Goal: Task Accomplishment & Management: Complete application form

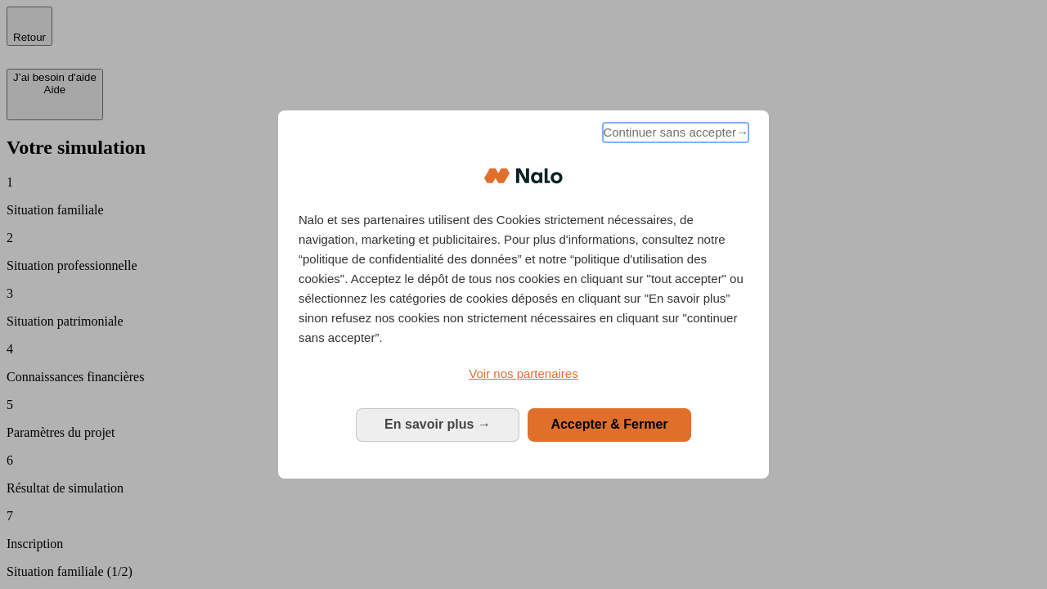
click at [674, 135] on span "Continuer sans accepter →" at bounding box center [676, 133] width 146 height 20
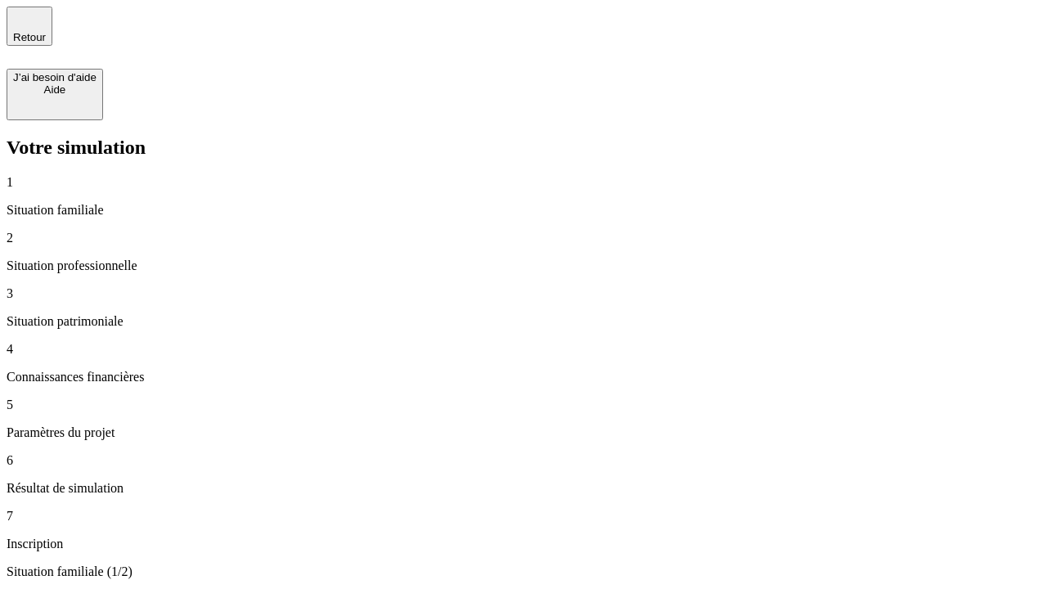
type input "70 000"
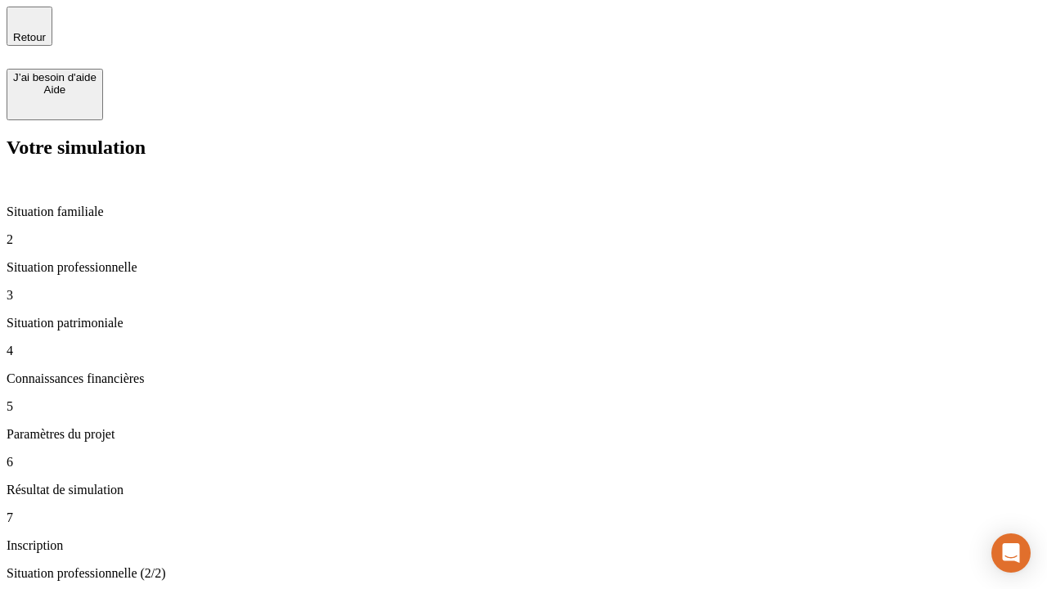
type input "1 000"
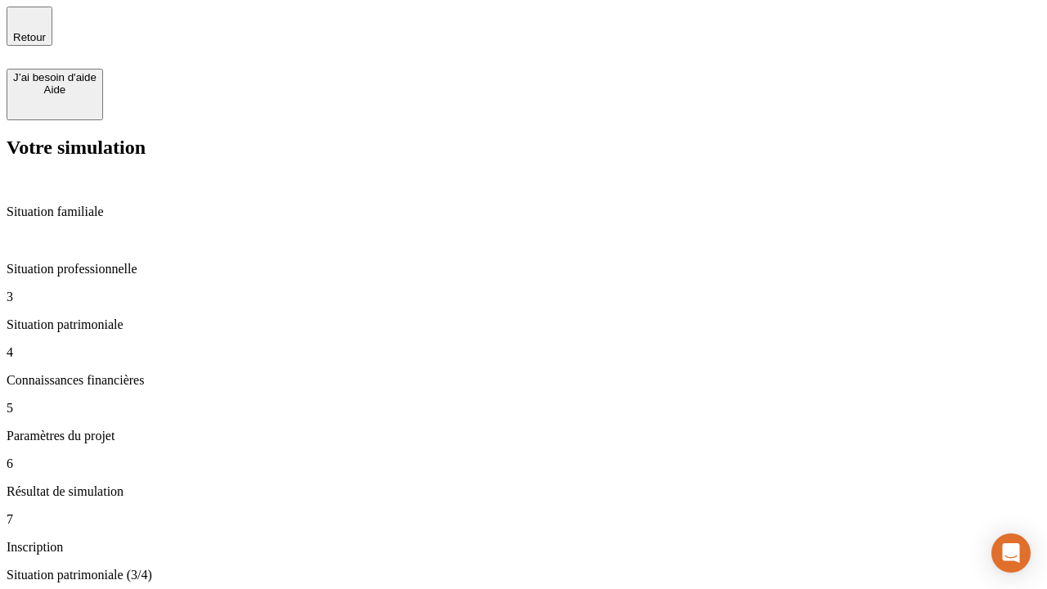
type input "800"
type input "6"
type input "400"
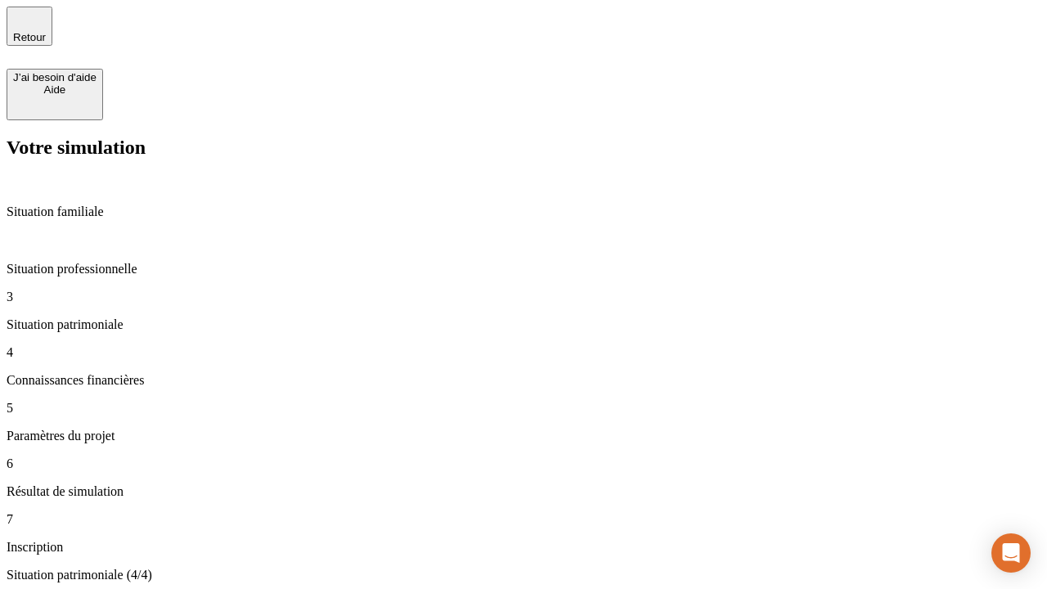
type input "3"
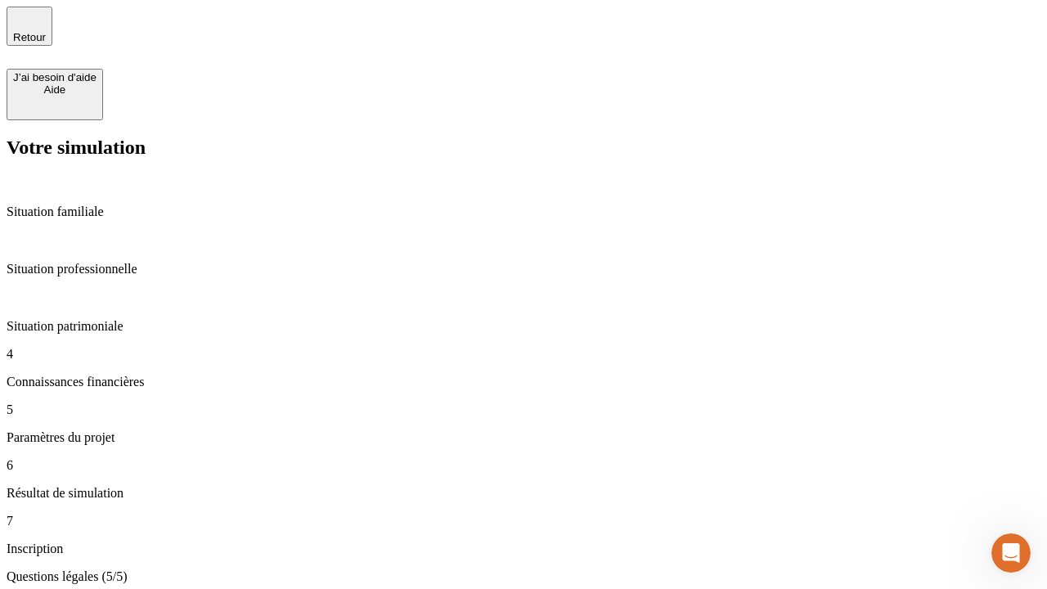
type input "35"
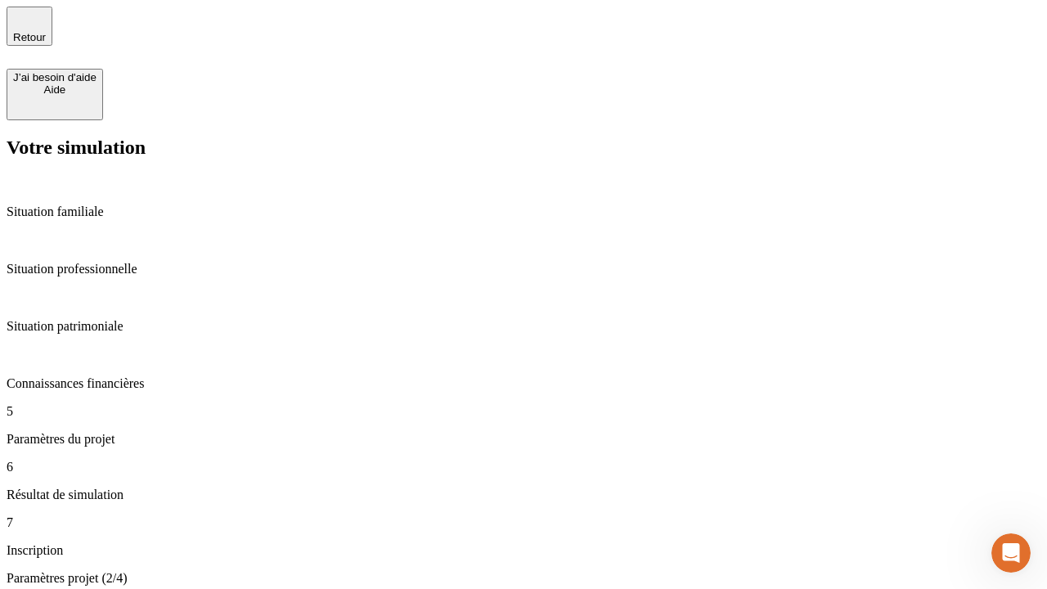
type input "500"
type input "640"
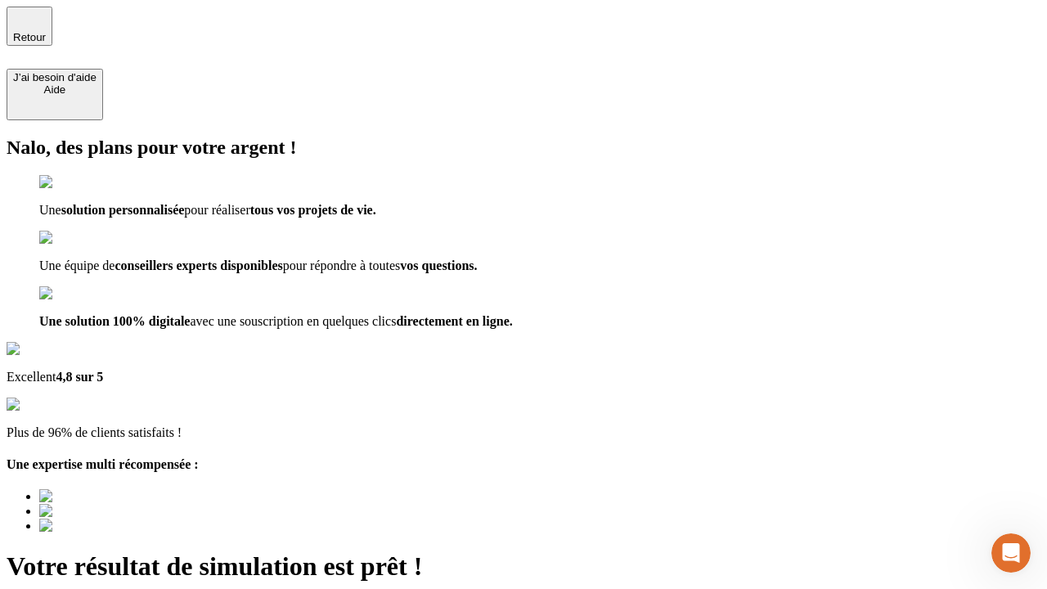
scroll to position [11, 0]
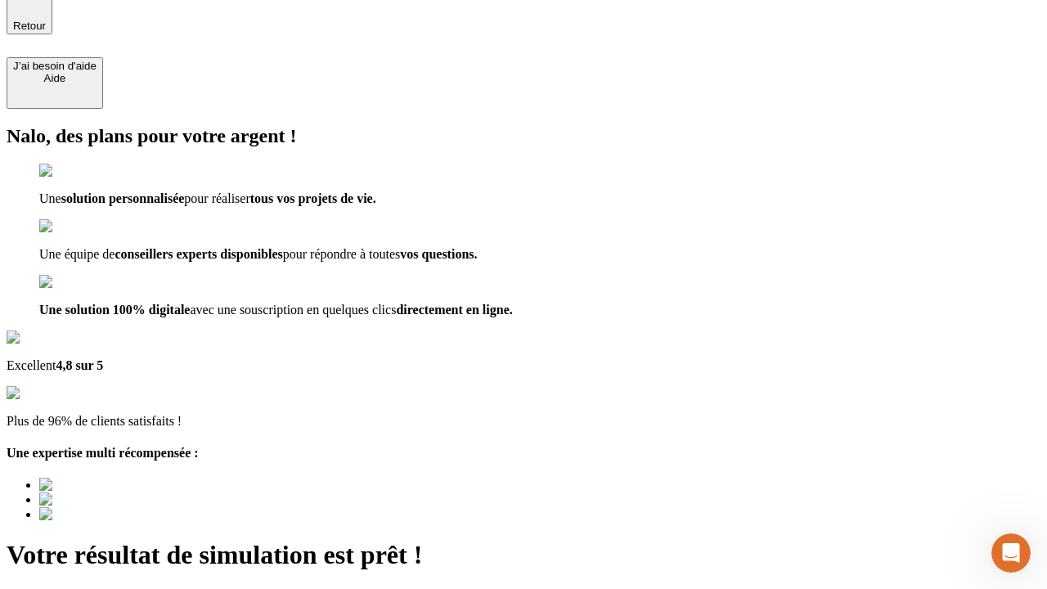
type input "[EMAIL_ADDRESS][DOMAIN_NAME]"
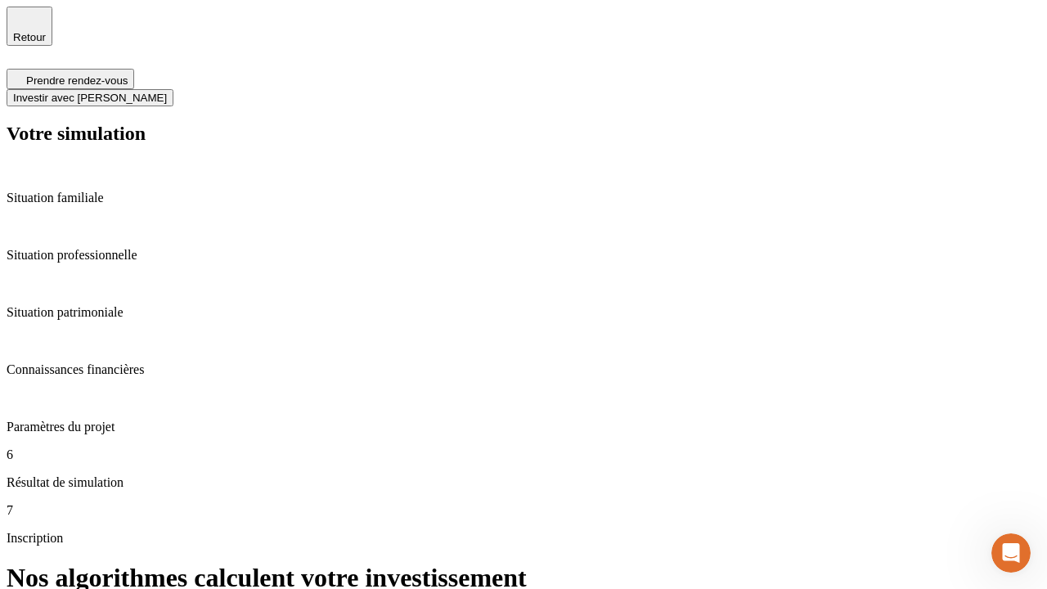
scroll to position [7, 0]
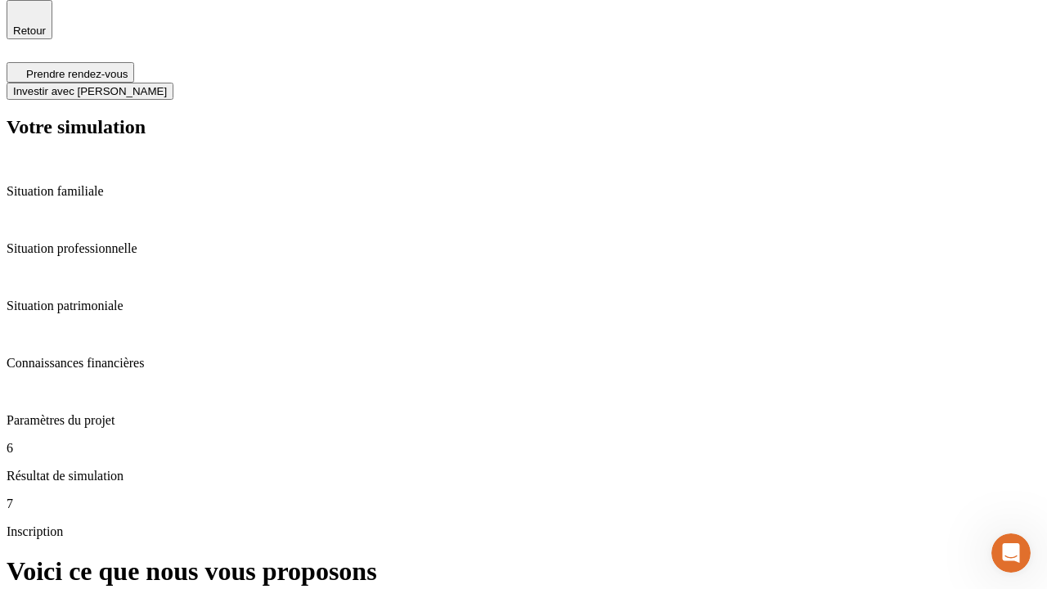
click at [167, 85] on span "Investir avec [PERSON_NAME]" at bounding box center [90, 91] width 154 height 12
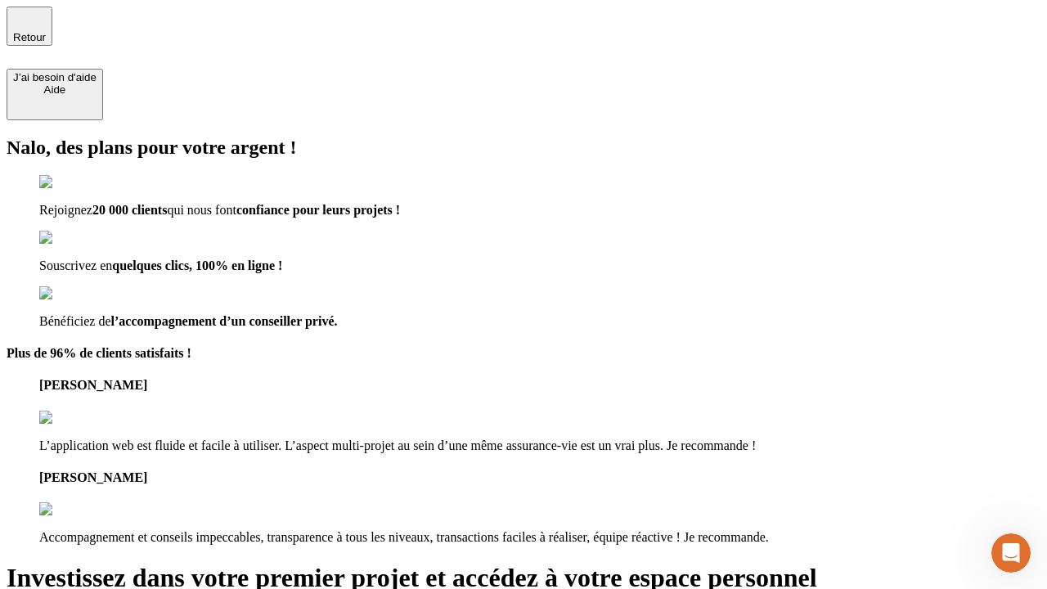
type input "[PERSON_NAME][EMAIL_ADDRESS][DOMAIN_NAME]"
